Goal: Find specific page/section: Find specific page/section

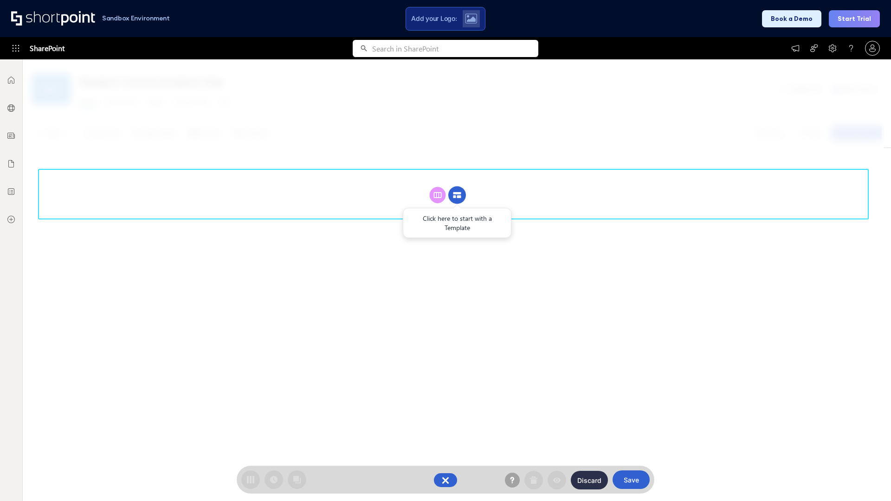
click at [457, 195] on circle at bounding box center [458, 196] width 18 height 18
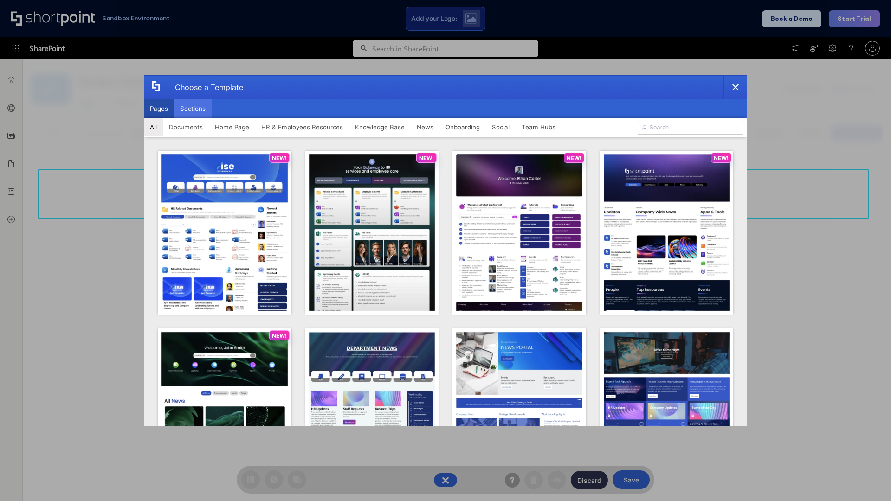
click at [193, 109] on button "Sections" at bounding box center [193, 108] width 38 height 19
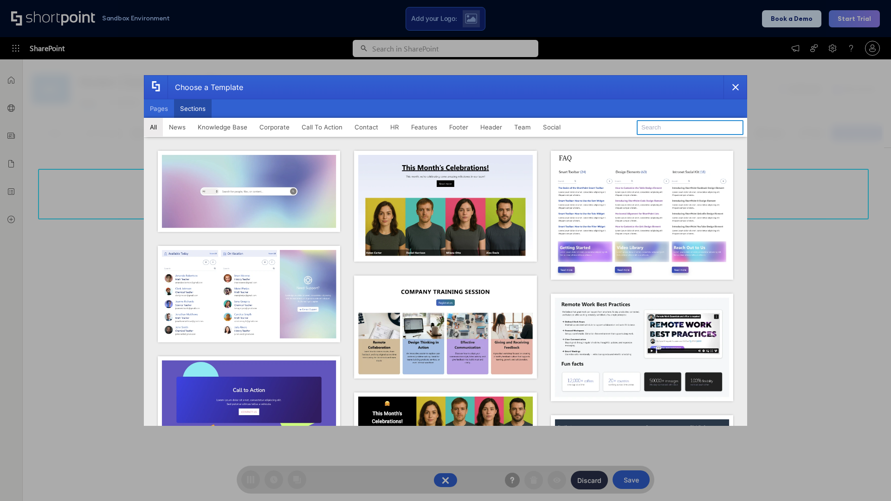
type input "Team Dashboard 1"
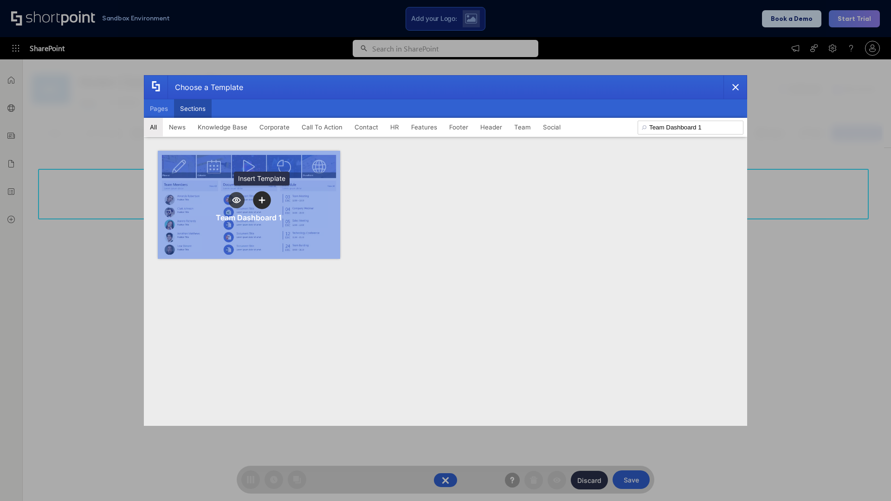
click at [262, 200] on icon "template selector" at bounding box center [262, 200] width 7 height 7
